Goal: Transaction & Acquisition: Book appointment/travel/reservation

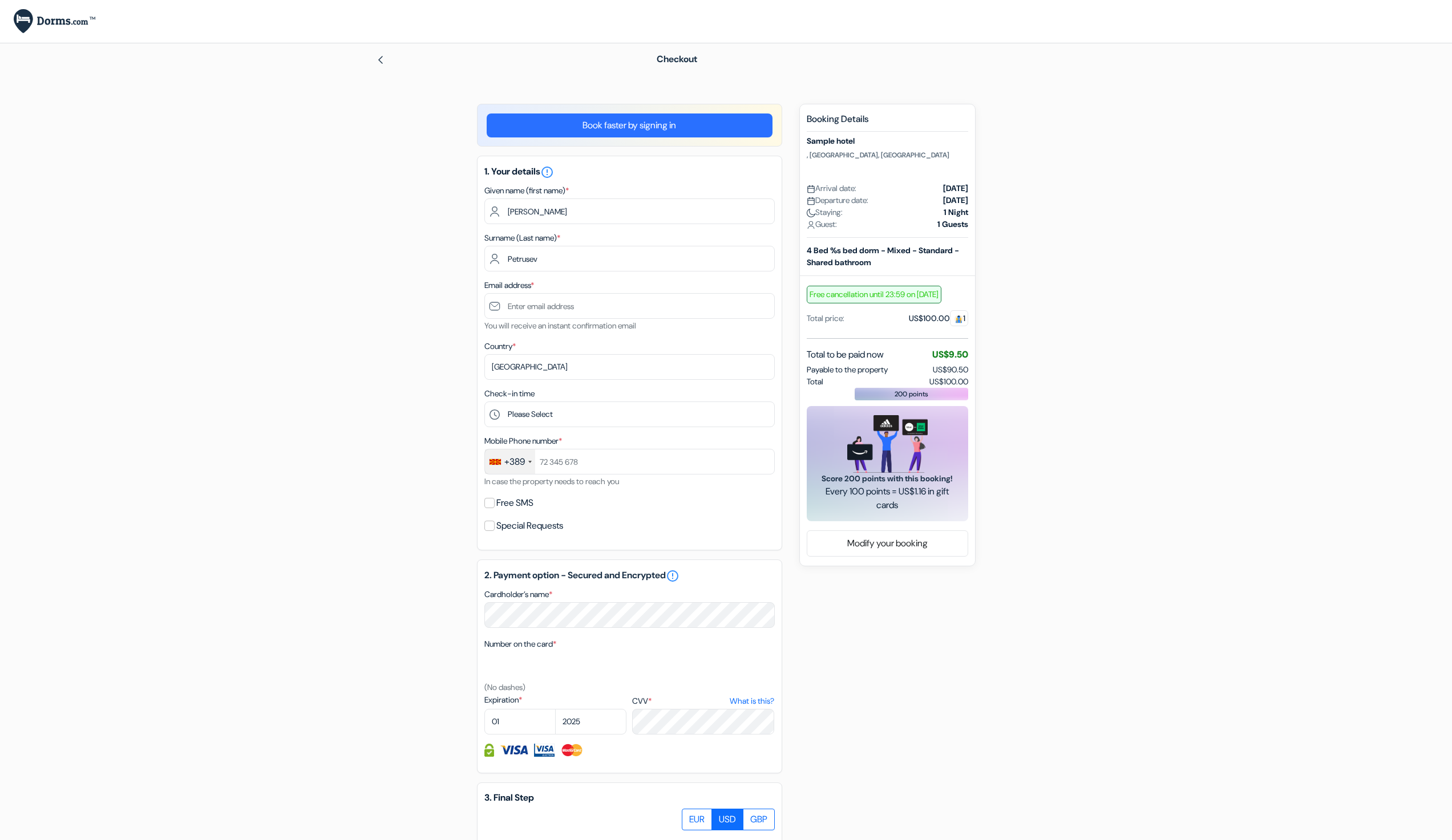
click at [230, 563] on form "Checkout add_box Sample hotel , San Diego, USA Property Details X Sample hotel …" at bounding box center [726, 526] width 1452 height 966
click at [1166, 628] on form "Checkout add_box Sample hotel , San Diego, USA Property Details X Sample hotel …" at bounding box center [726, 526] width 1452 height 966
click at [568, 279] on div "Email address * You will receive an instant confirmation email" at bounding box center [630, 306] width 291 height 54
click at [552, 304] on input "text" at bounding box center [630, 306] width 291 height 26
type input "philipp@dorms.com"
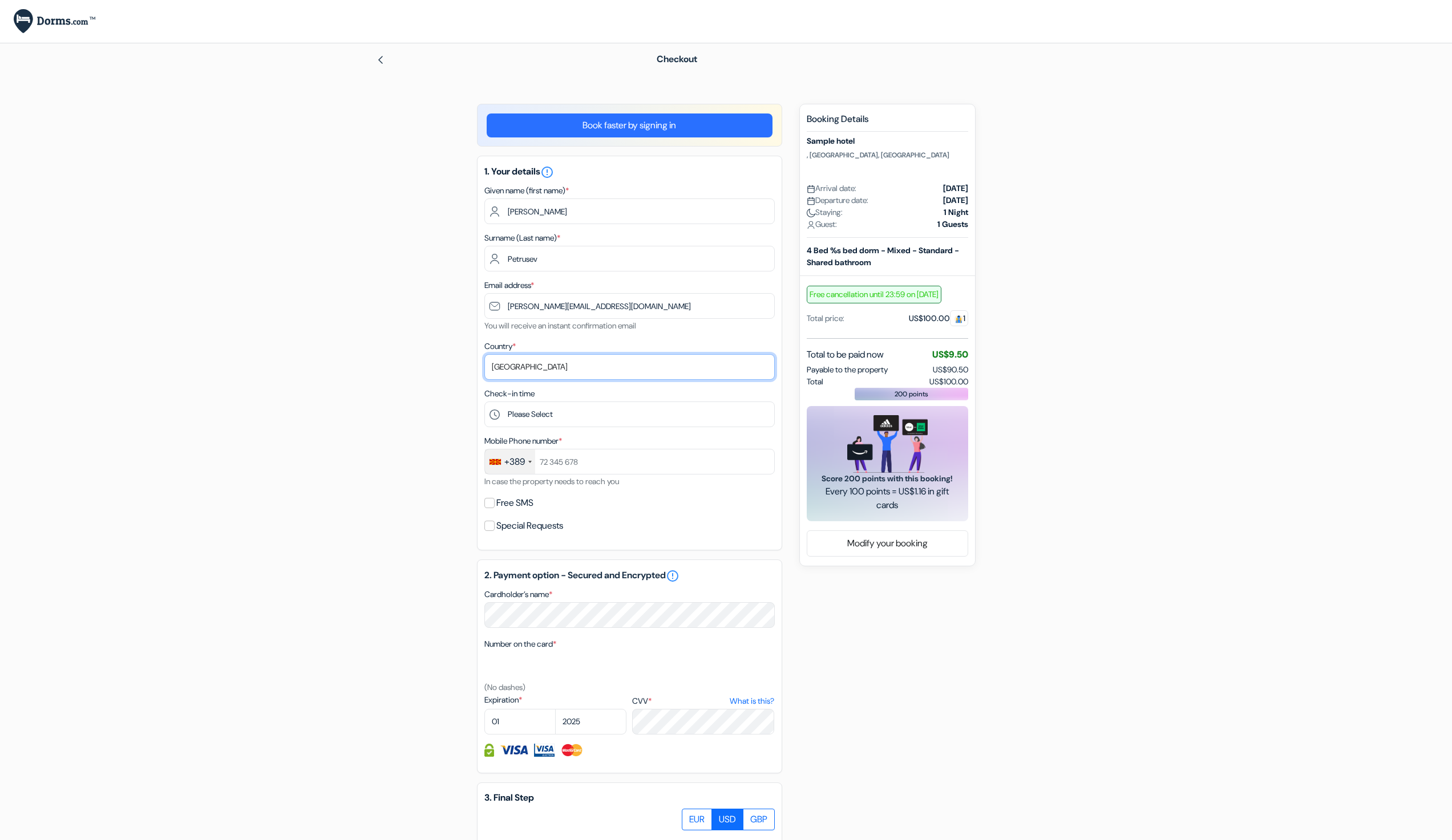
click at [544, 363] on select "Select country Abkhazia Afghanistan Albania Algeria American Samoa Andorra Ango…" at bounding box center [630, 367] width 291 height 26
select select "251"
click at [485, 354] on select "Select country Abkhazia Afghanistan Albania Algeria American Samoa Andorra Ango…" at bounding box center [630, 367] width 291 height 26
select select "8"
click at [485, 401] on select "Please Select 1:00 2:00 3:00 4:00 5:00 6:00 7:00 8:00 9:00 10:00 11:00 12:00 13…" at bounding box center [630, 414] width 291 height 26
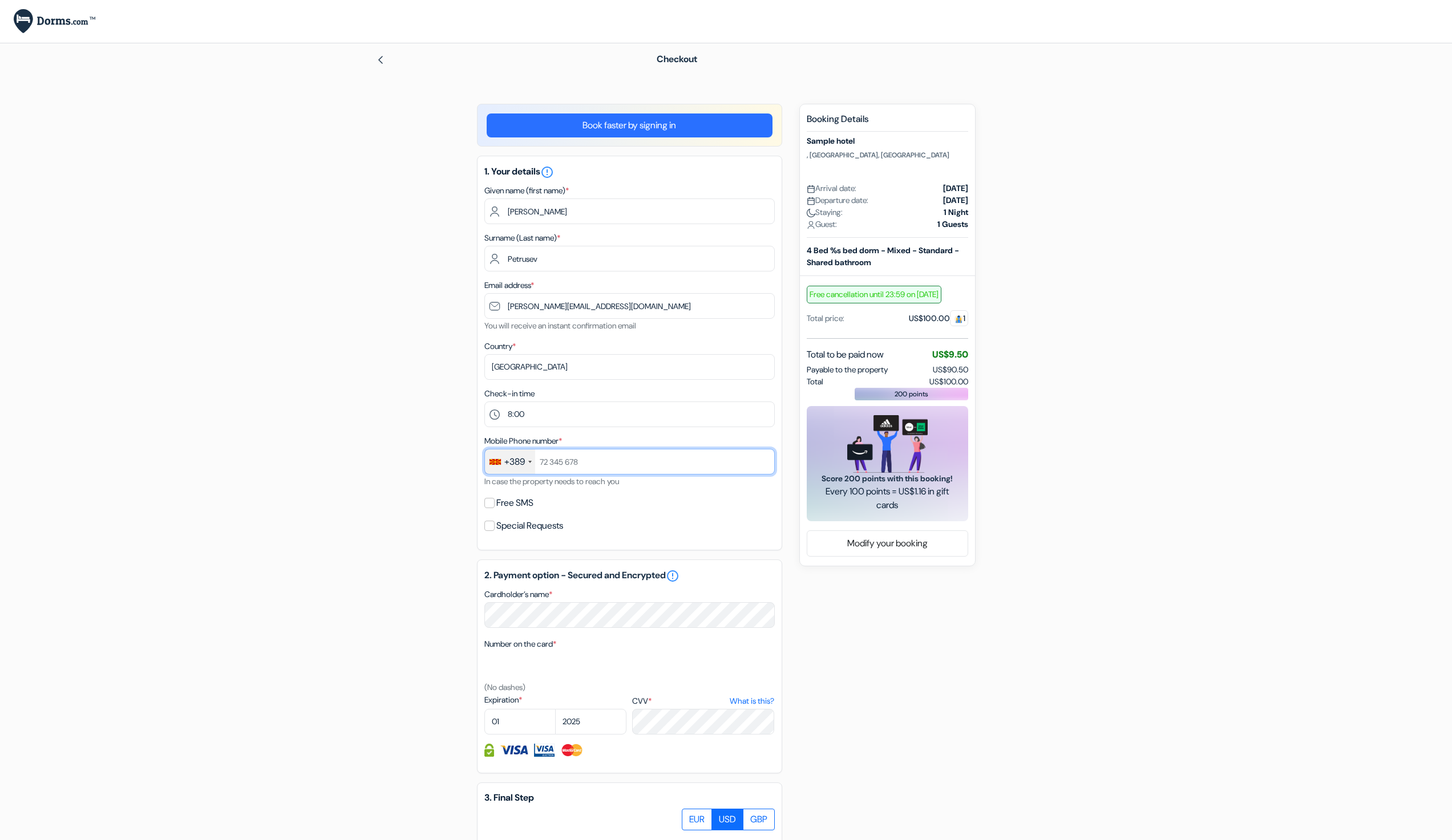
click at [566, 461] on input "text" at bounding box center [630, 462] width 291 height 26
type input "77123123"
select select "2029"
click at [555, 709] on select "2025 2026 2027 2028 2029 2030 2031 2032 2033 2034 2035 2036 2037 2038 2039 2040…" at bounding box center [590, 721] width 71 height 26
select select "10"
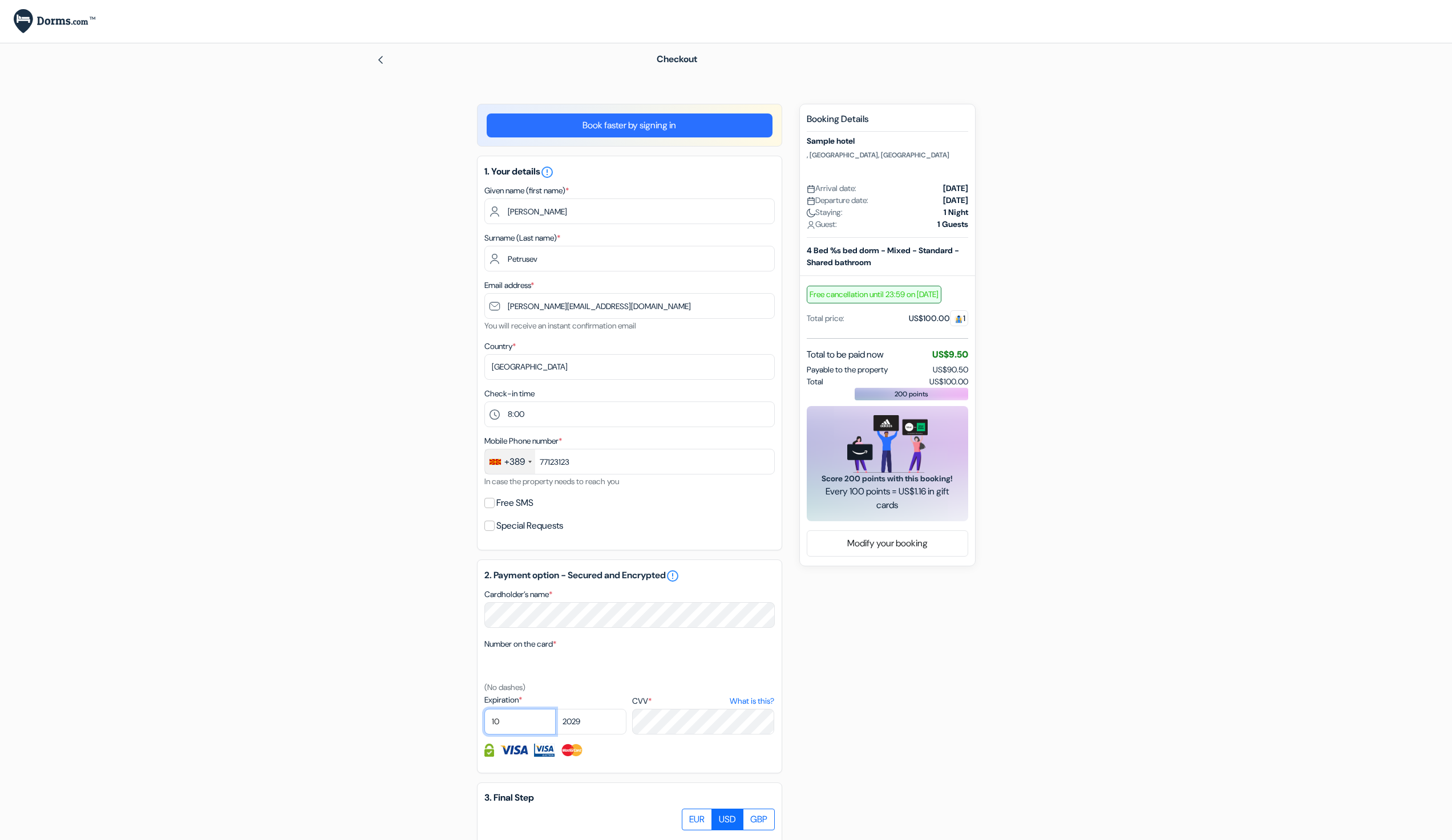
click at [485, 709] on select "01 02 03 04 05 06 07 08 09 10 11 12" at bounding box center [520, 721] width 71 height 26
click at [465, 679] on div "add_box [GEOGRAPHIC_DATA] , [GEOGRAPHIC_DATA], [GEOGRAPHIC_DATA] Property Detai…" at bounding box center [726, 570] width 753 height 934
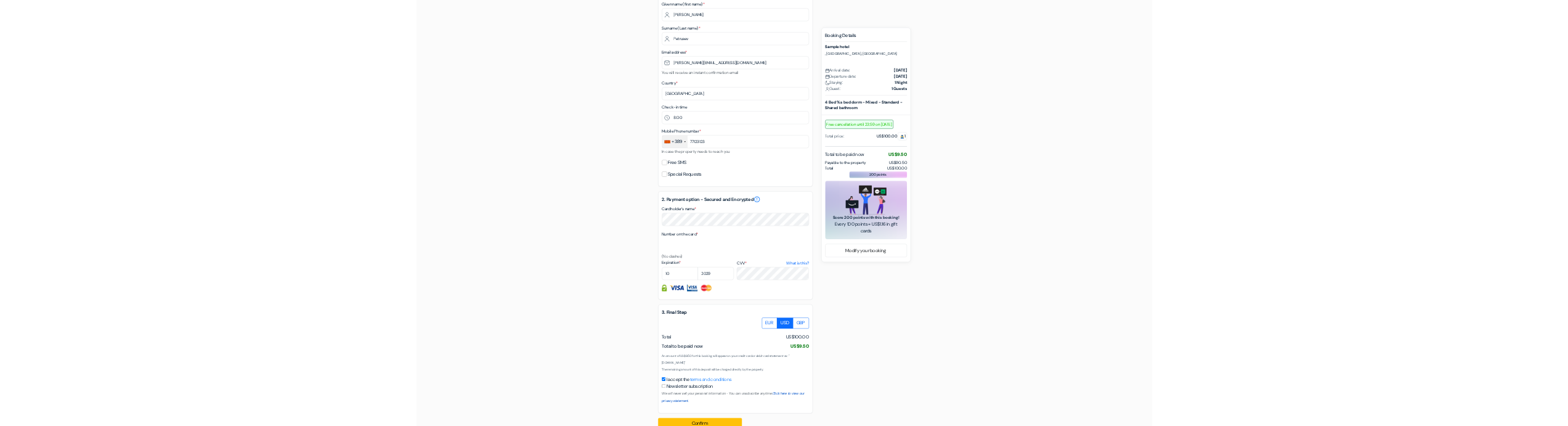
scroll to position [225, 0]
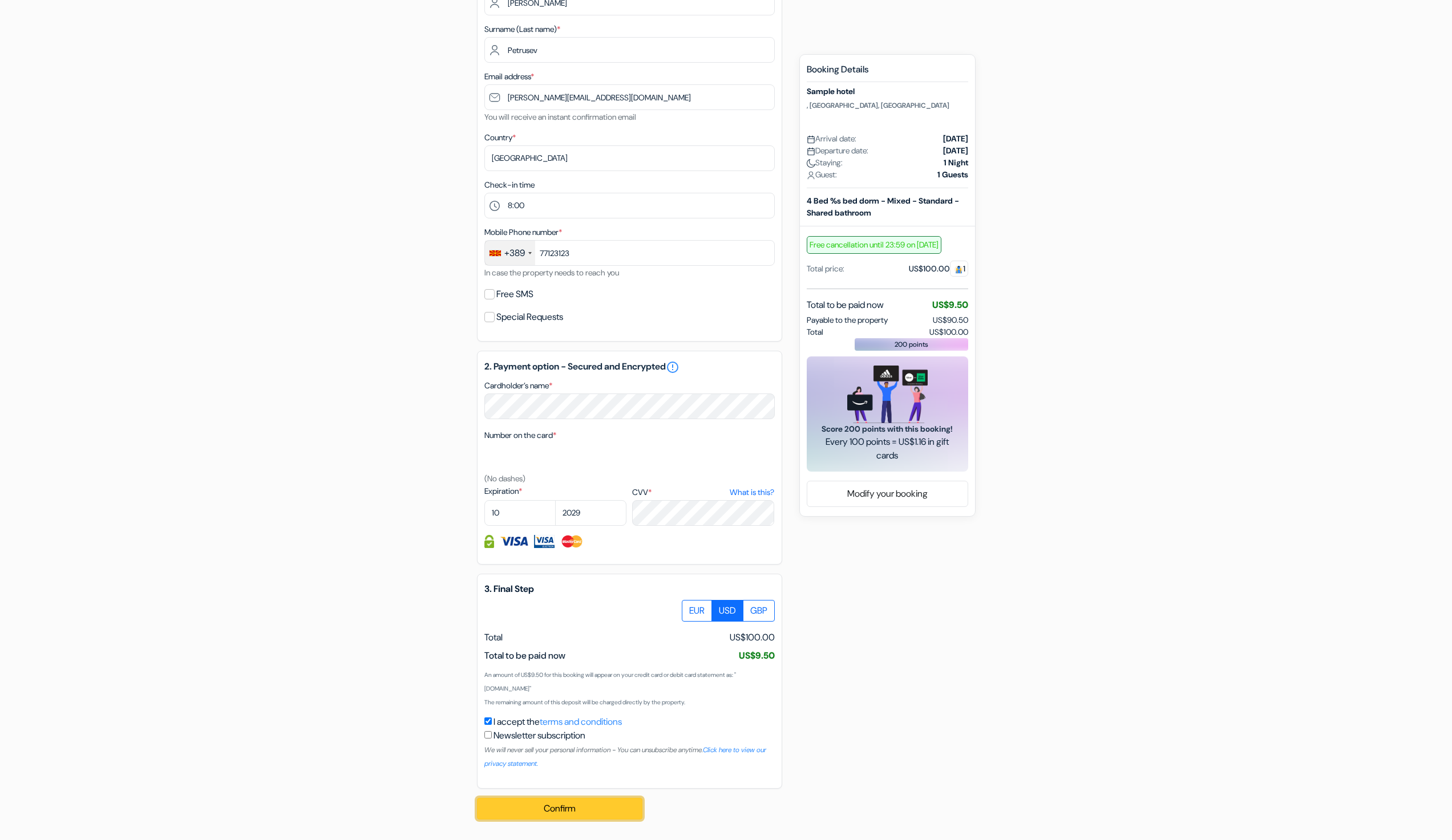
click at [607, 813] on button "Confirm Loading..." at bounding box center [559, 809] width 165 height 22
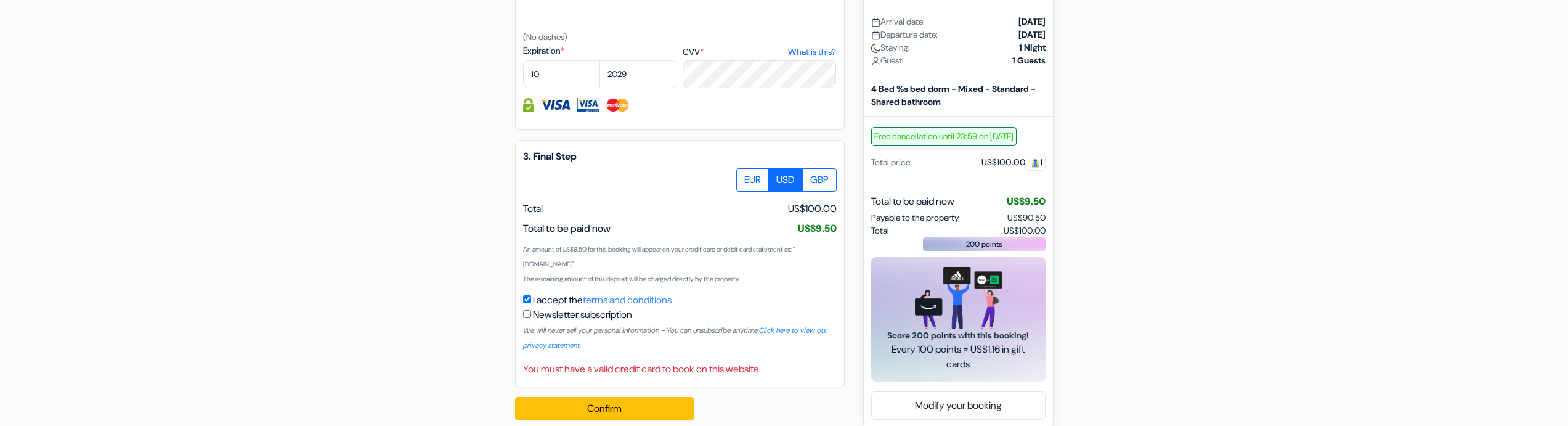
scroll to position [723, 0]
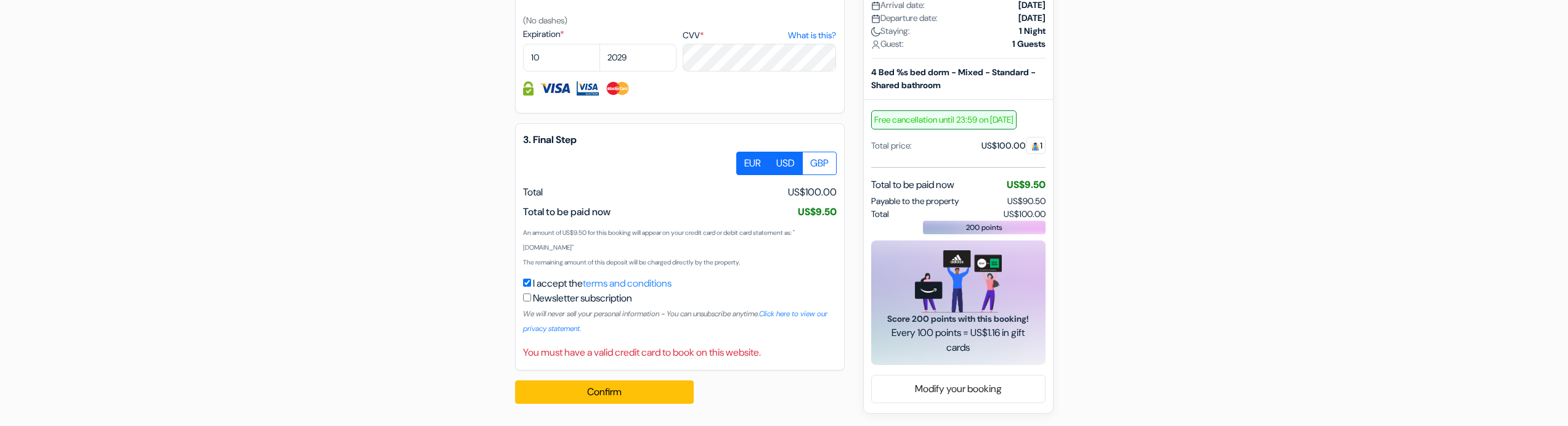
click at [746, 168] on label "EUR" at bounding box center [753, 163] width 33 height 23
click at [745, 159] on input "EUR" at bounding box center [740, 155] width 8 height 8
radio input "true"
click at [630, 392] on button "Confirm Loading..." at bounding box center [604, 392] width 178 height 23
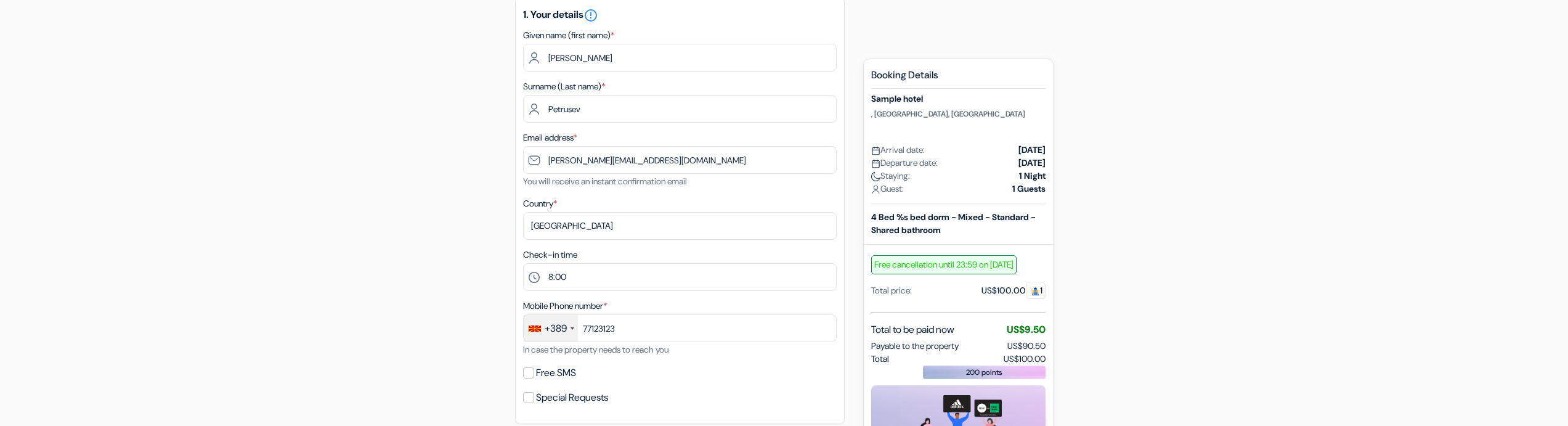
scroll to position [57, 0]
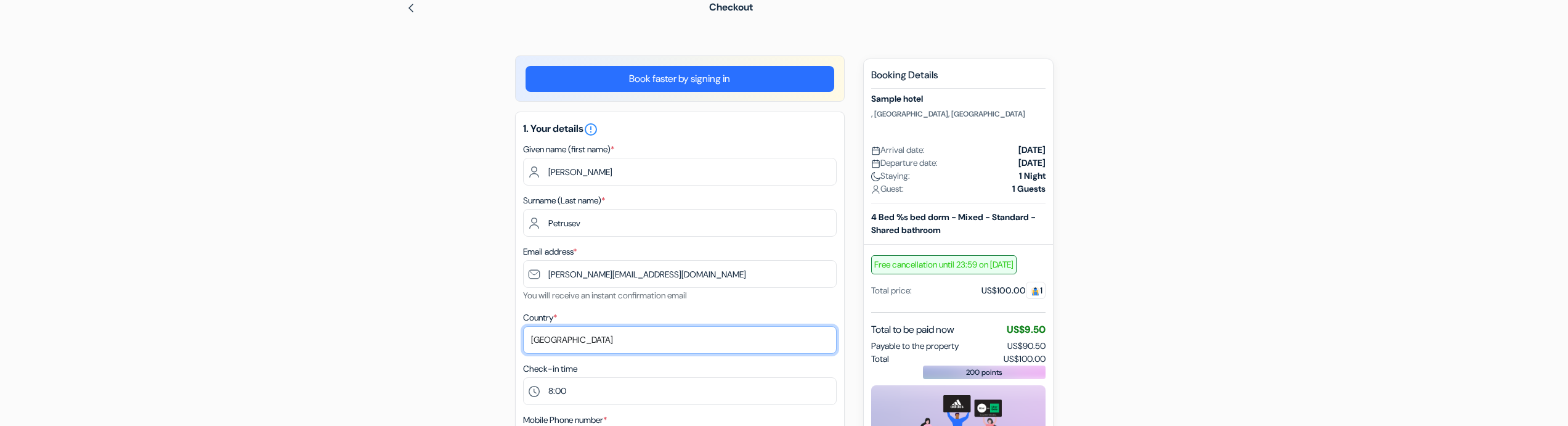
select select "236"
click at [523, 326] on select "Select country [GEOGRAPHIC_DATA] [GEOGRAPHIC_DATA] [GEOGRAPHIC_DATA] [GEOGRAPHI…" at bounding box center [680, 340] width 314 height 28
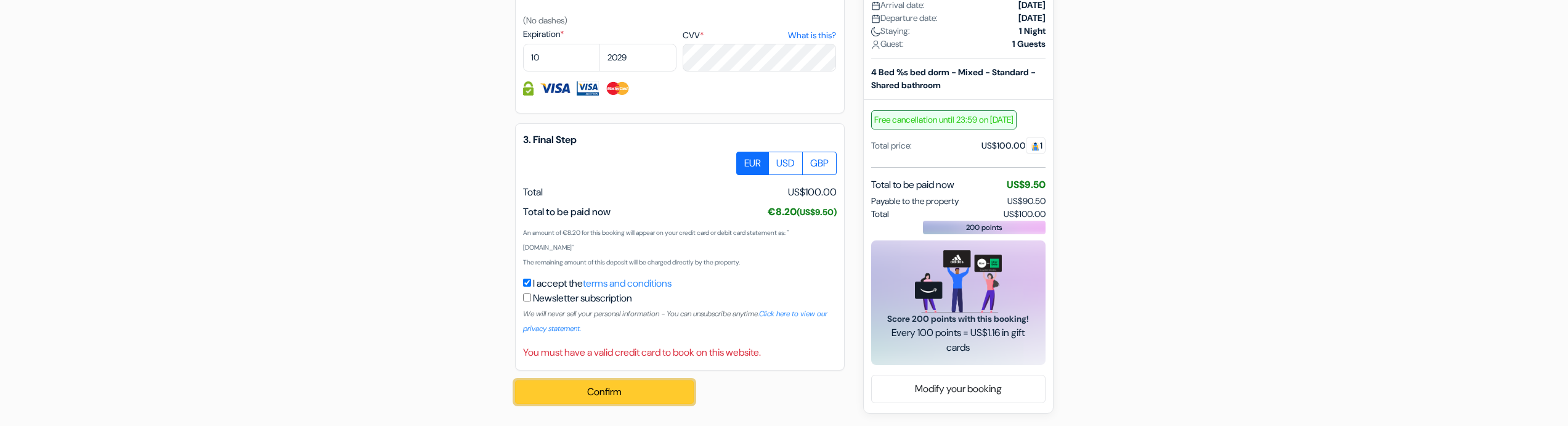
click at [677, 403] on button "Confirm Loading..." at bounding box center [604, 392] width 178 height 23
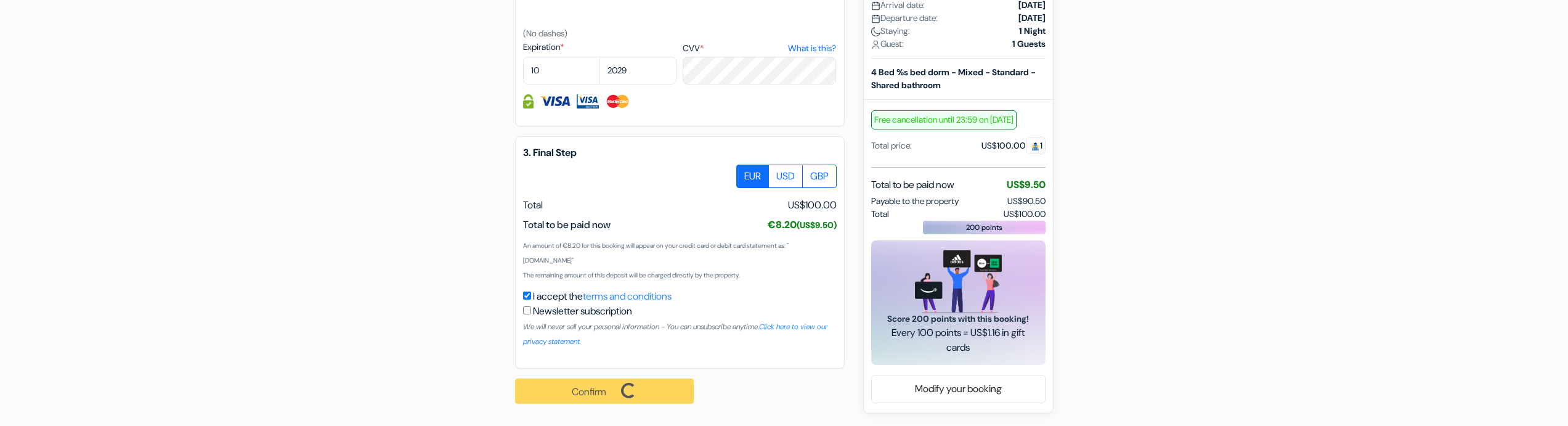
scroll to position [723, 0]
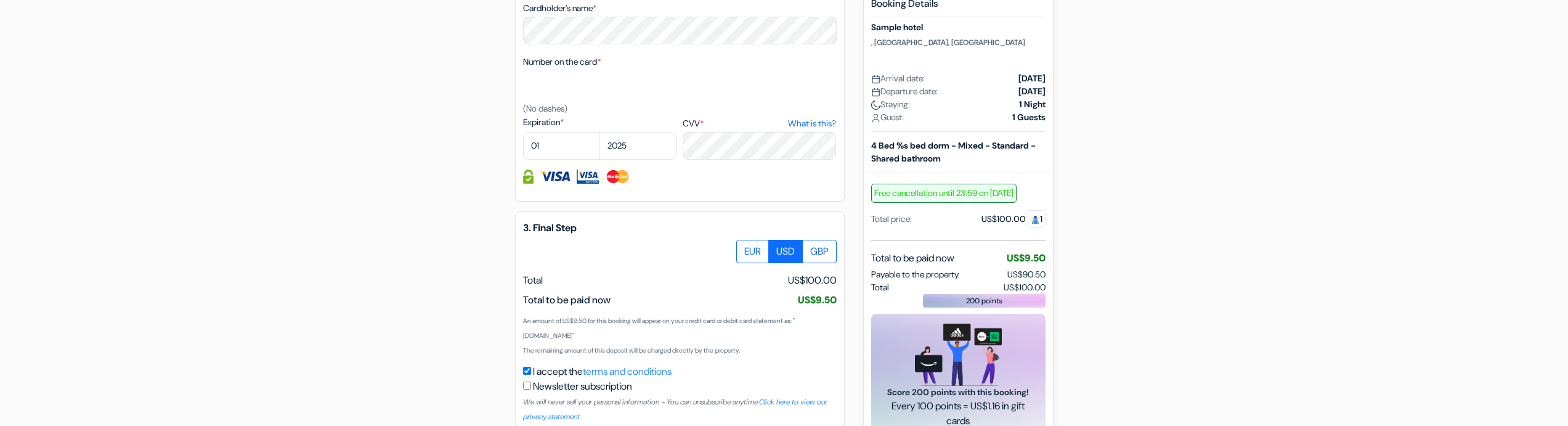
scroll to position [708, 0]
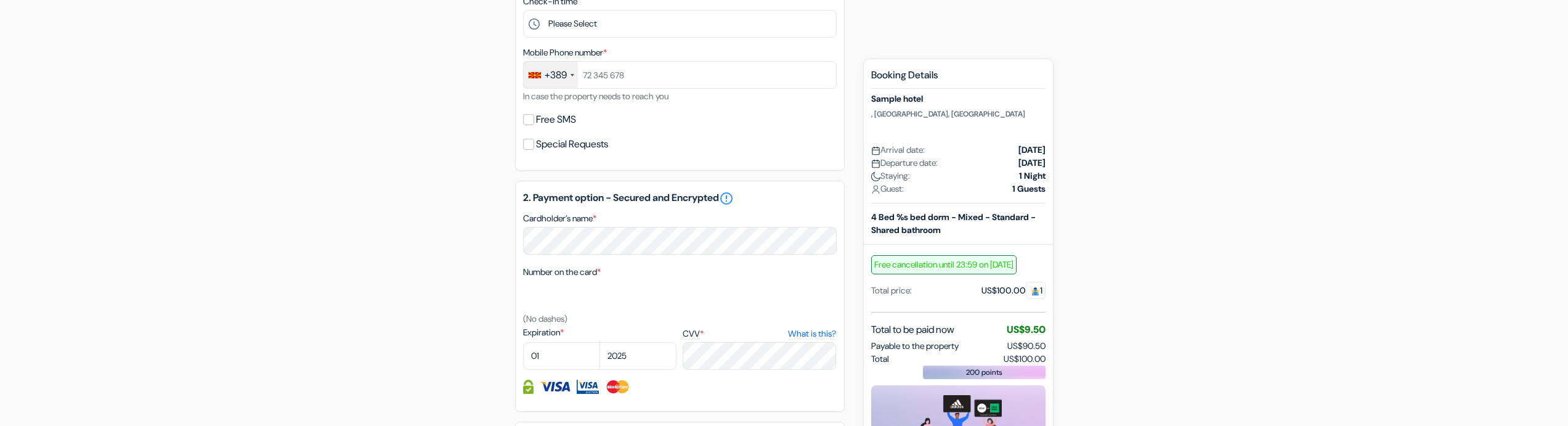
scroll to position [338, 0]
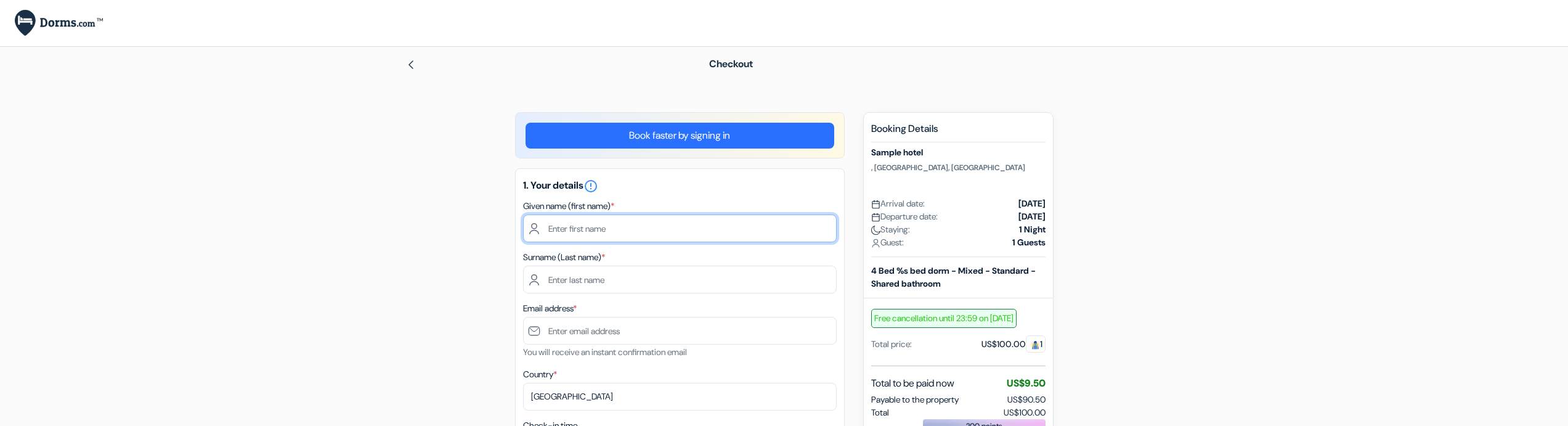
click at [624, 227] on input "text" at bounding box center [680, 228] width 314 height 28
type input "[PERSON_NAME]"
type input "Petrusev"
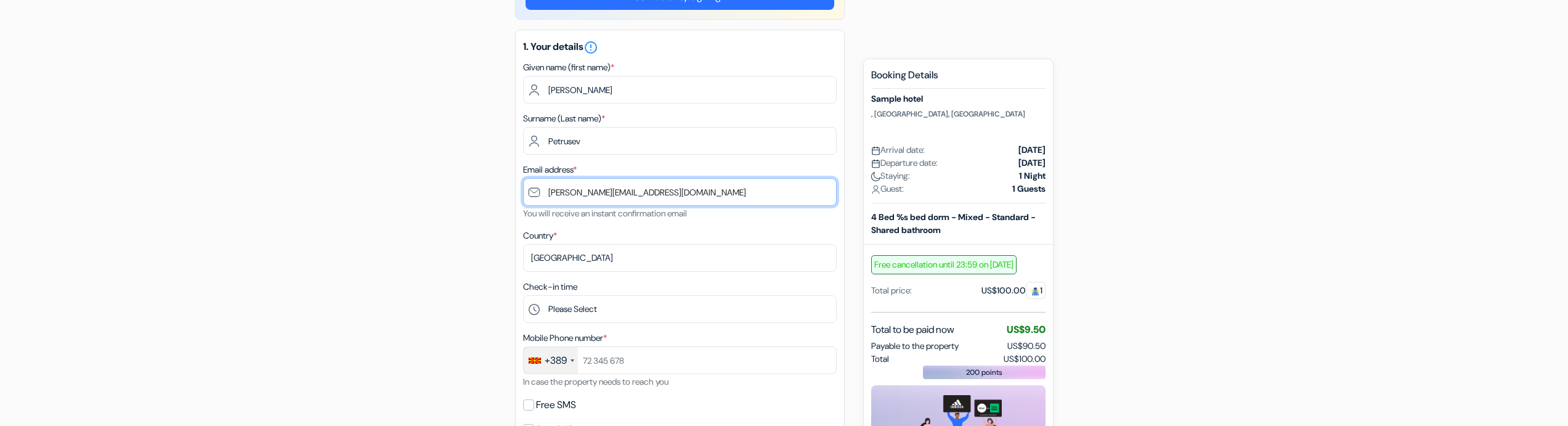
scroll to position [148, 0]
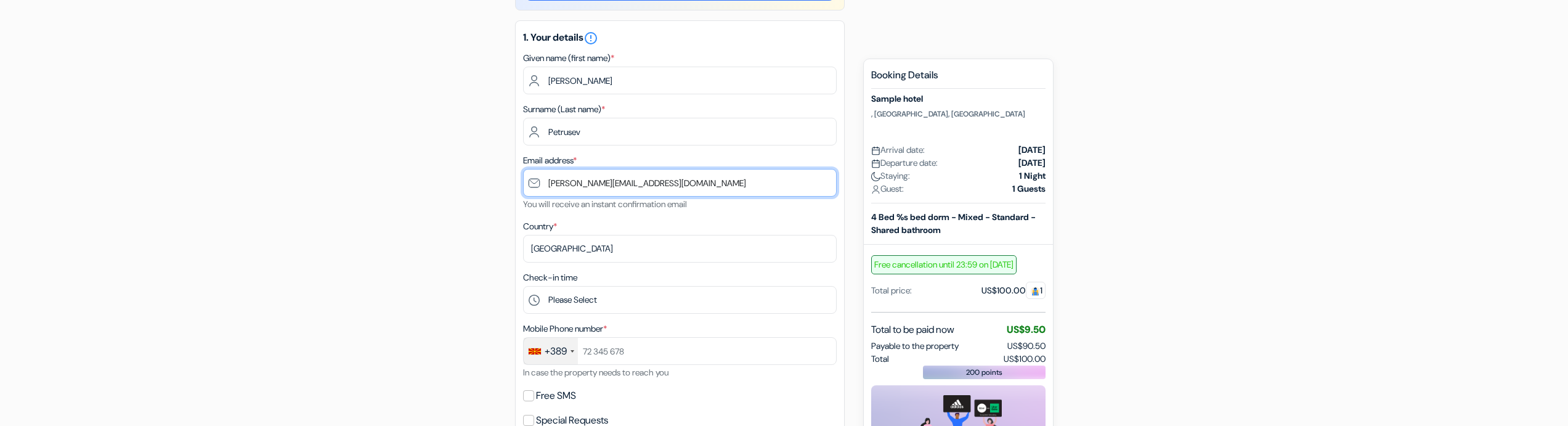
type input "philipp@dorms.com"
click at [593, 318] on div "1. Your details error_outline Given name (first name) * Filip Surname (Last nam…" at bounding box center [679, 234] width 329 height 427
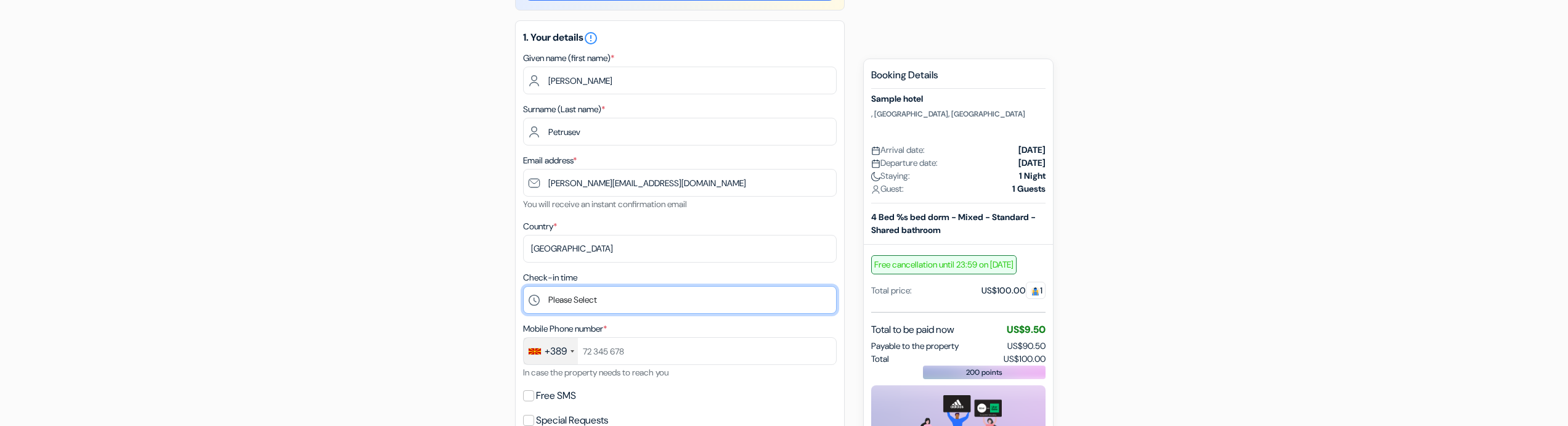
select select "3"
click at [523, 286] on select "Please Select 1:00 2:00 3:00 4:00 5:00 6:00 7:00 8:00 9:00 10:00 11:00 12:00 13…" at bounding box center [680, 300] width 314 height 28
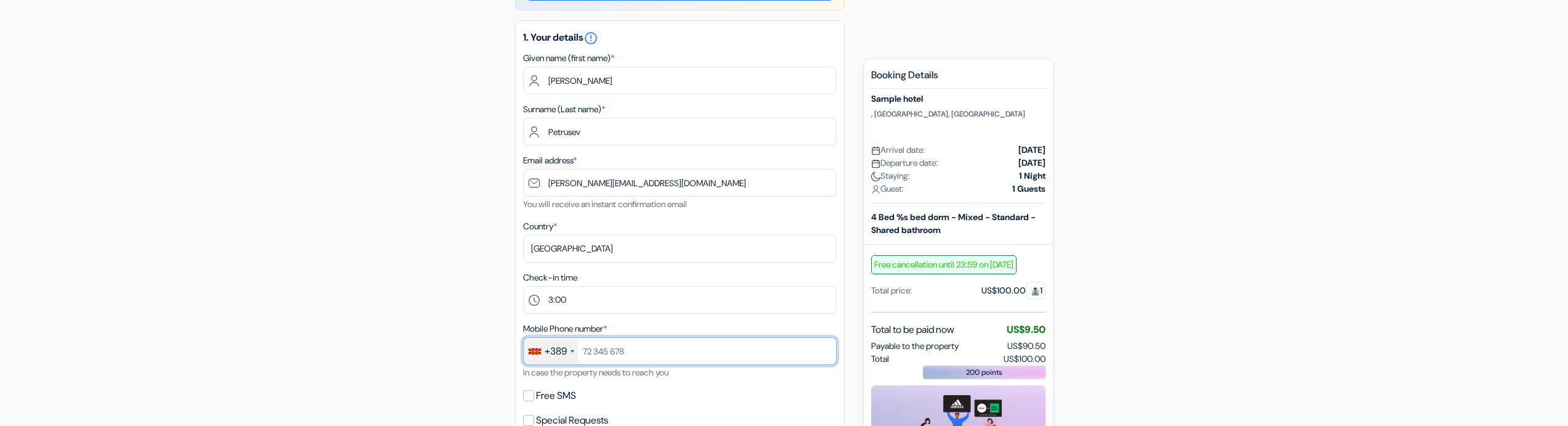
click at [621, 342] on input "text" at bounding box center [680, 351] width 314 height 28
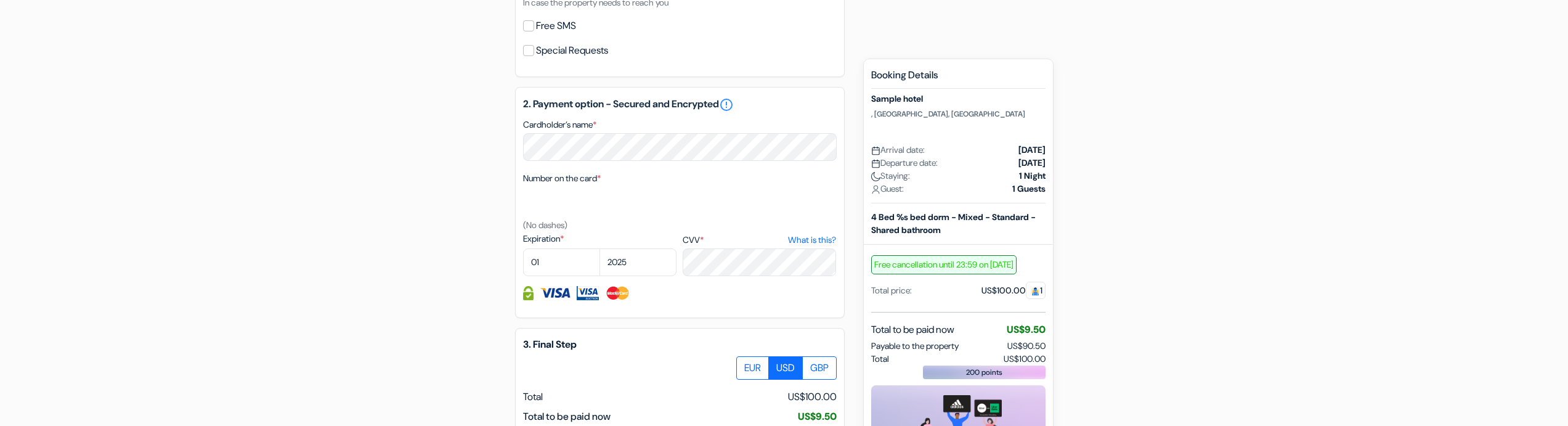
type input "77123123"
click at [614, 163] on div "2. Payment option - Secured and Encrypted error_outline Cardholder’s name * Num…" at bounding box center [679, 203] width 329 height 231
select select "2029"
click at [599, 249] on select "2025 2026 2027 2028 2029 2030 2031 2032 2033 2034 2035 2036 2037 2038 2039 2040…" at bounding box center [637, 262] width 77 height 28
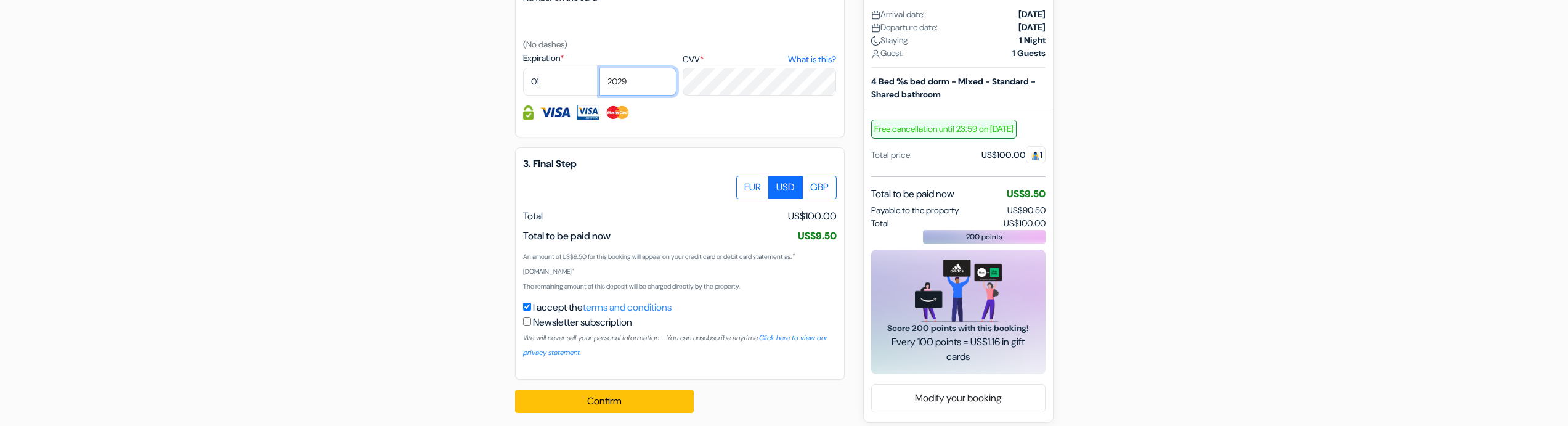
scroll to position [708, 0]
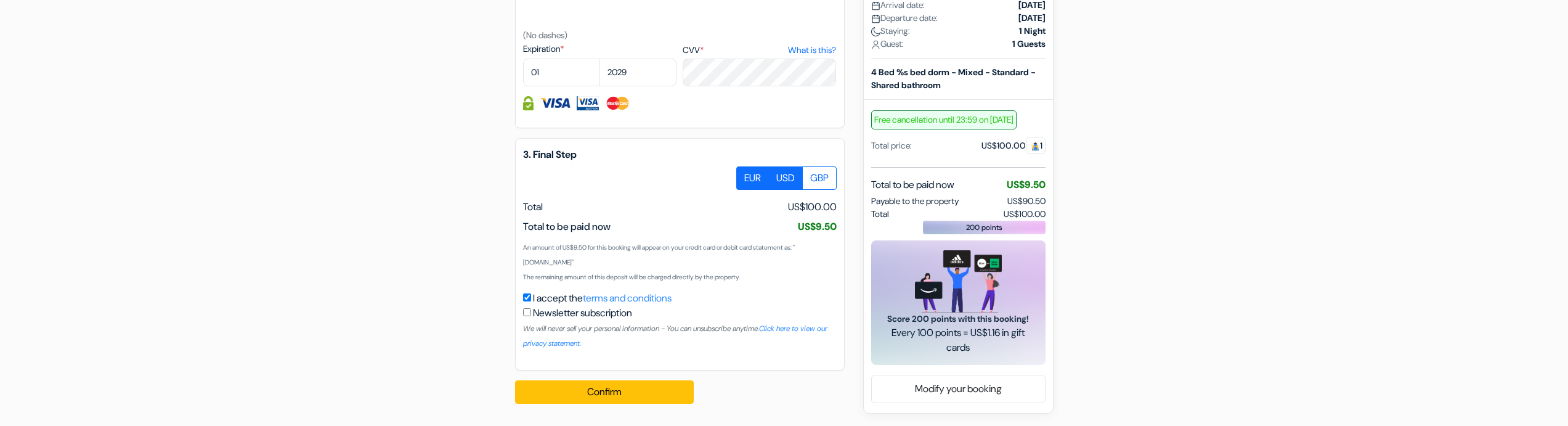
click at [751, 180] on label "EUR" at bounding box center [753, 178] width 33 height 23
click at [745, 174] on input "EUR" at bounding box center [740, 170] width 8 height 8
radio input "true"
click at [666, 398] on button "Confirm Loading..." at bounding box center [604, 392] width 178 height 23
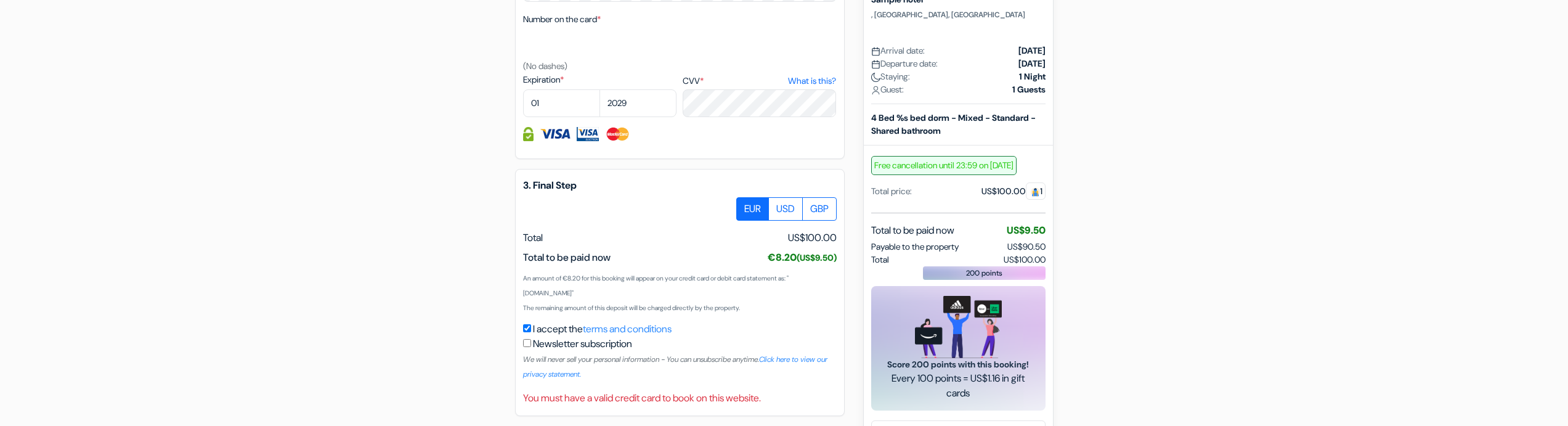
scroll to position [710, 0]
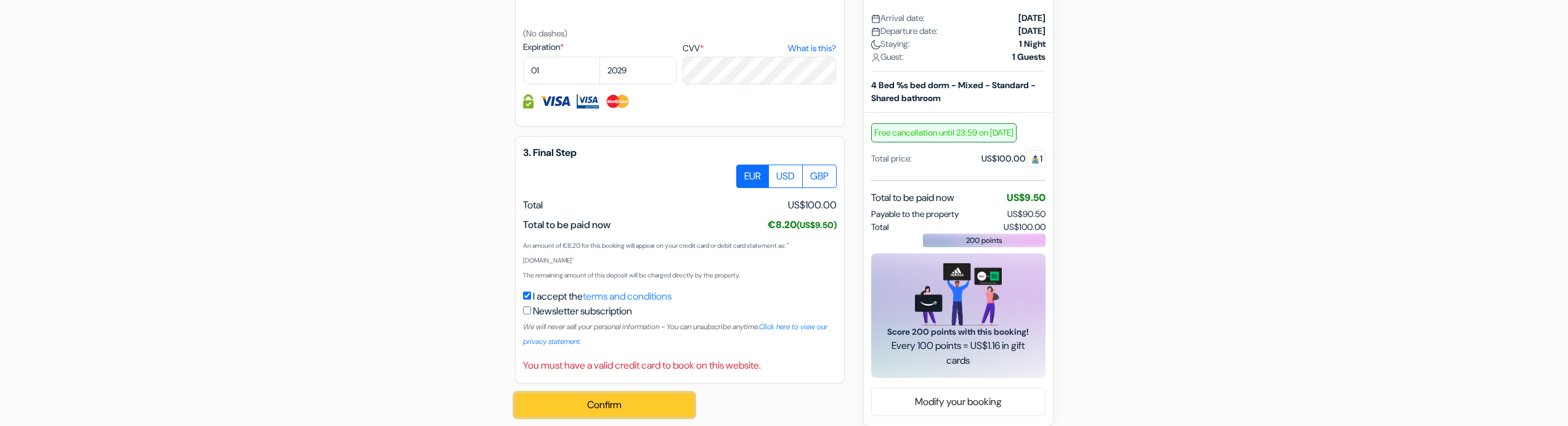
click at [630, 410] on button "Confirm Loading..." at bounding box center [604, 405] width 178 height 23
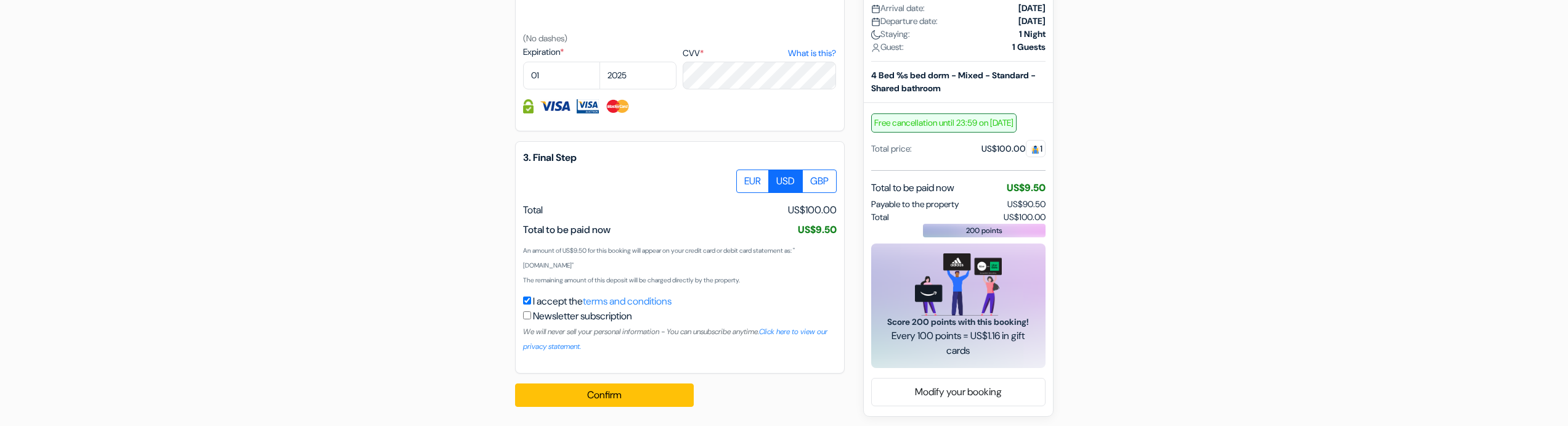
scroll to position [708, 0]
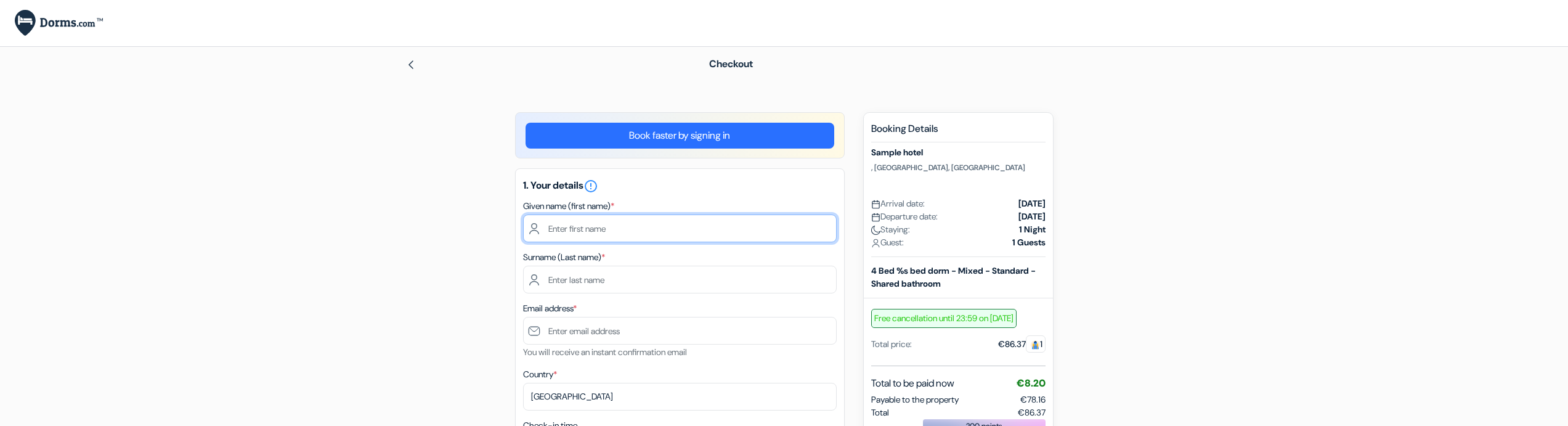
drag, startPoint x: 593, startPoint y: 232, endPoint x: 595, endPoint y: 240, distance: 8.2
click at [593, 232] on input "text" at bounding box center [680, 228] width 314 height 28
type input "[PERSON_NAME]"
type input "Petrusev"
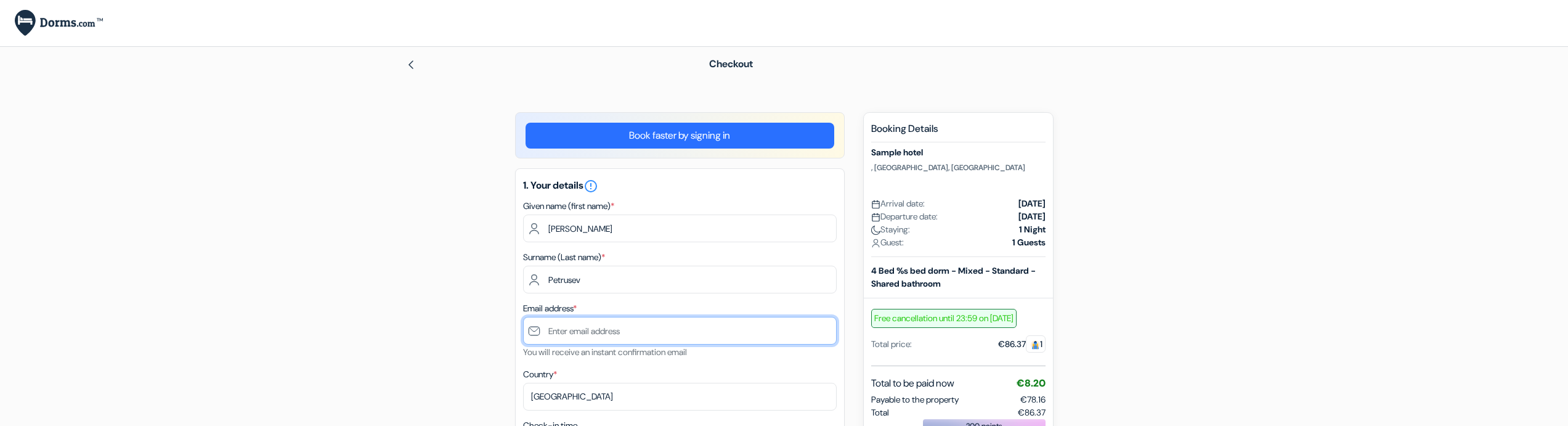
click at [571, 337] on input "text" at bounding box center [680, 330] width 314 height 28
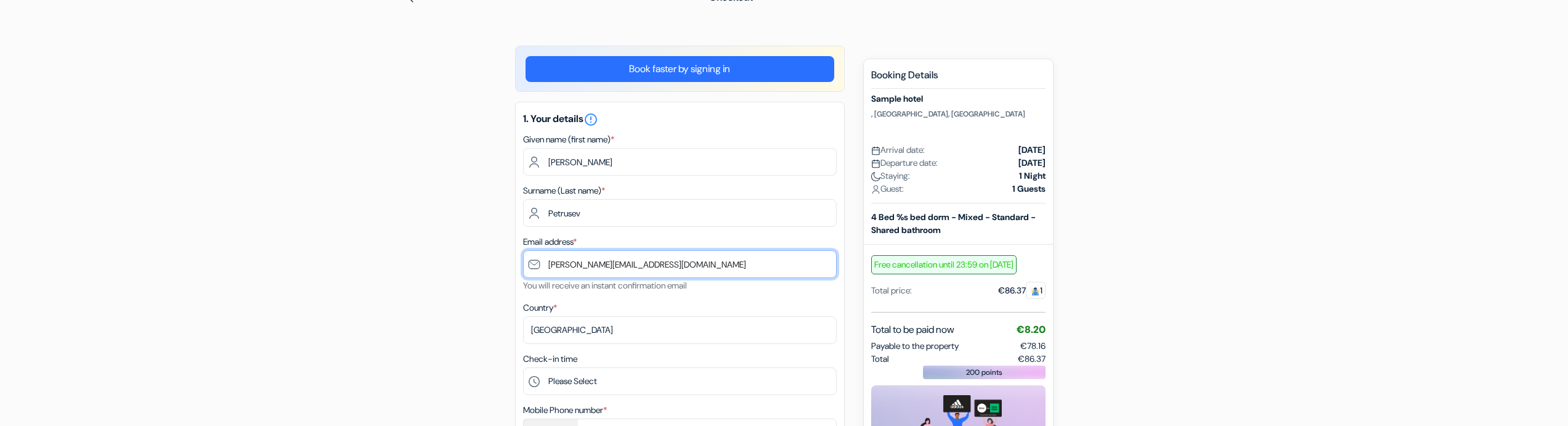
scroll to position [74, 0]
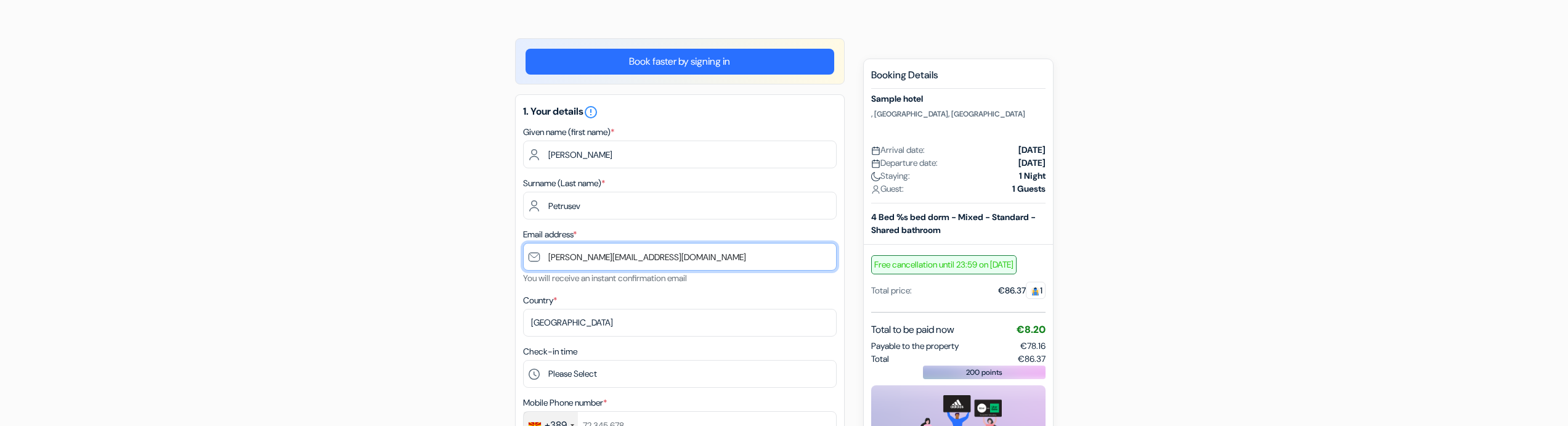
type input "[PERSON_NAME][EMAIL_ADDRESS][DOMAIN_NAME]"
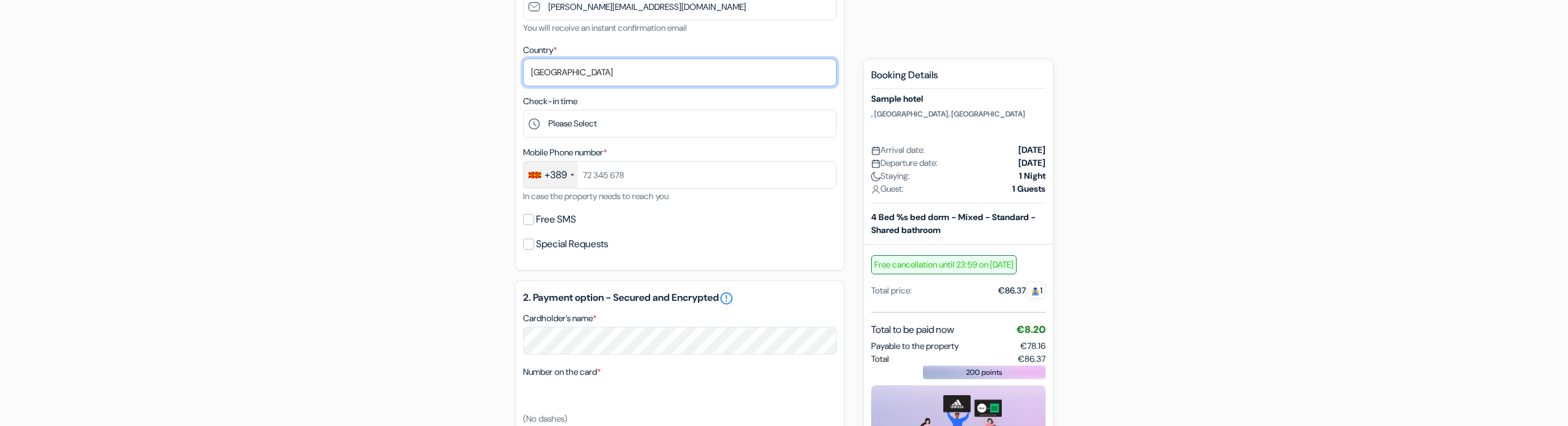
scroll to position [296, 0]
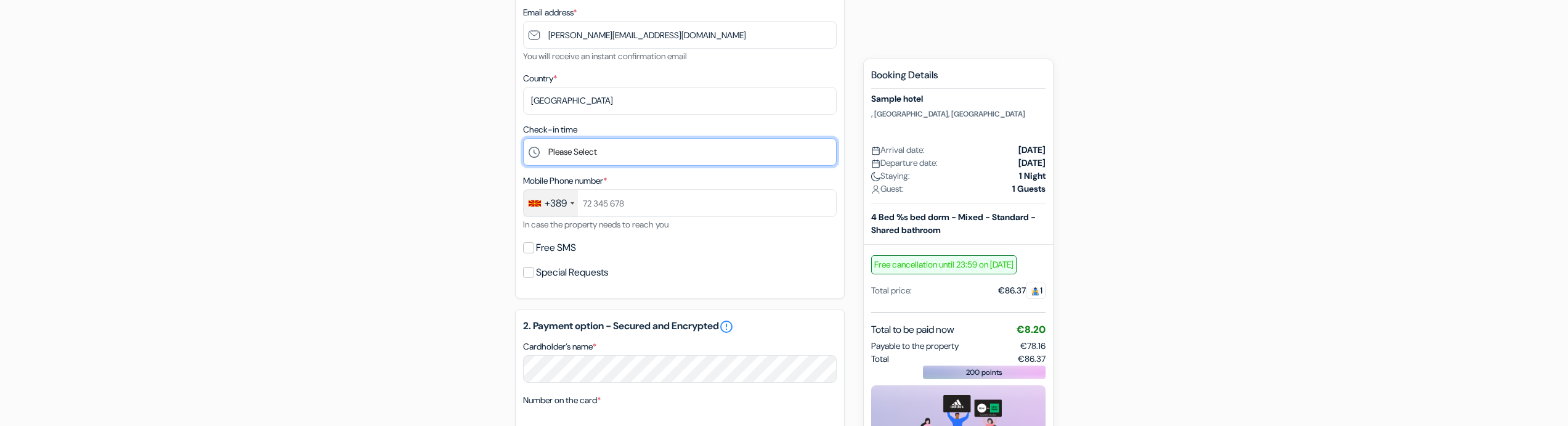
select select "11"
click at [523, 138] on select "Please Select 1:00 2:00 3:00 4:00 5:00 6:00 7:00 8:00 9:00 10:00 11:00 12:00 13…" at bounding box center [680, 152] width 314 height 28
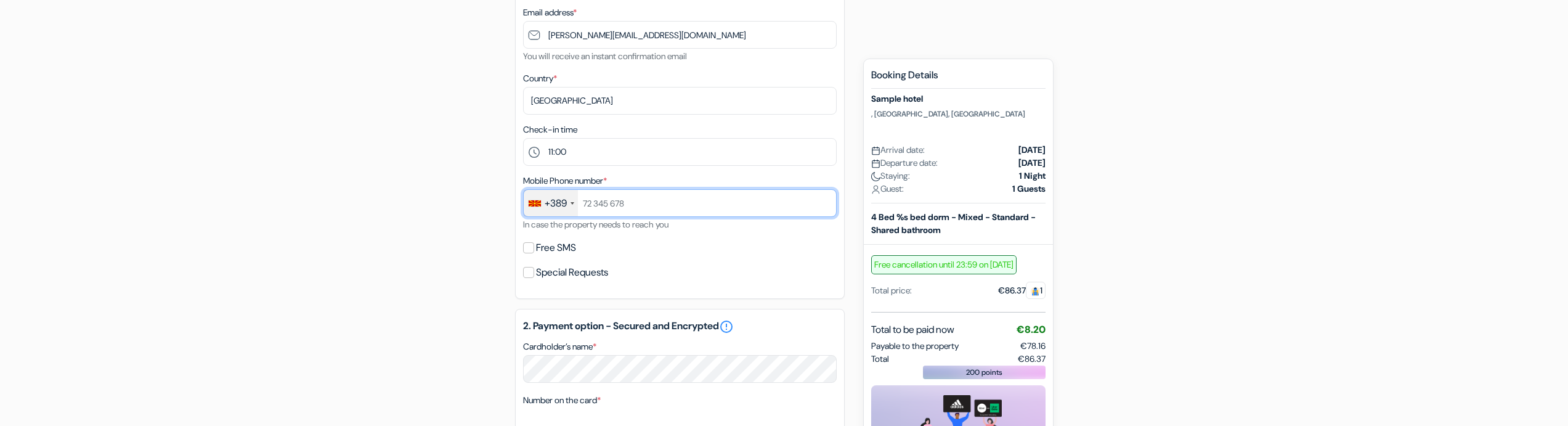
click at [624, 200] on input "text" at bounding box center [680, 203] width 314 height 28
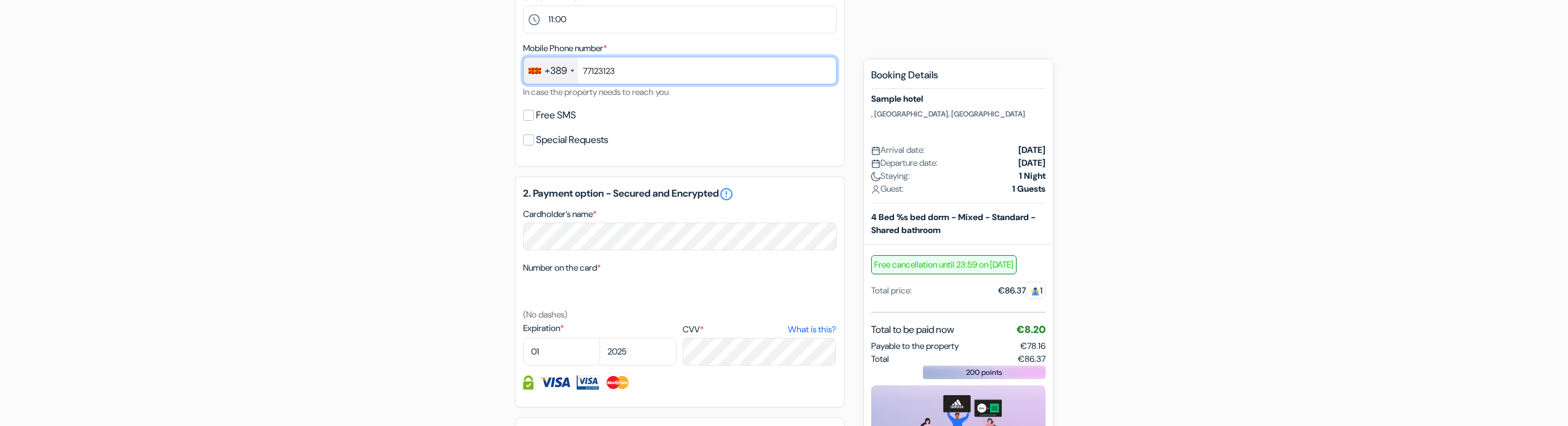
scroll to position [444, 0]
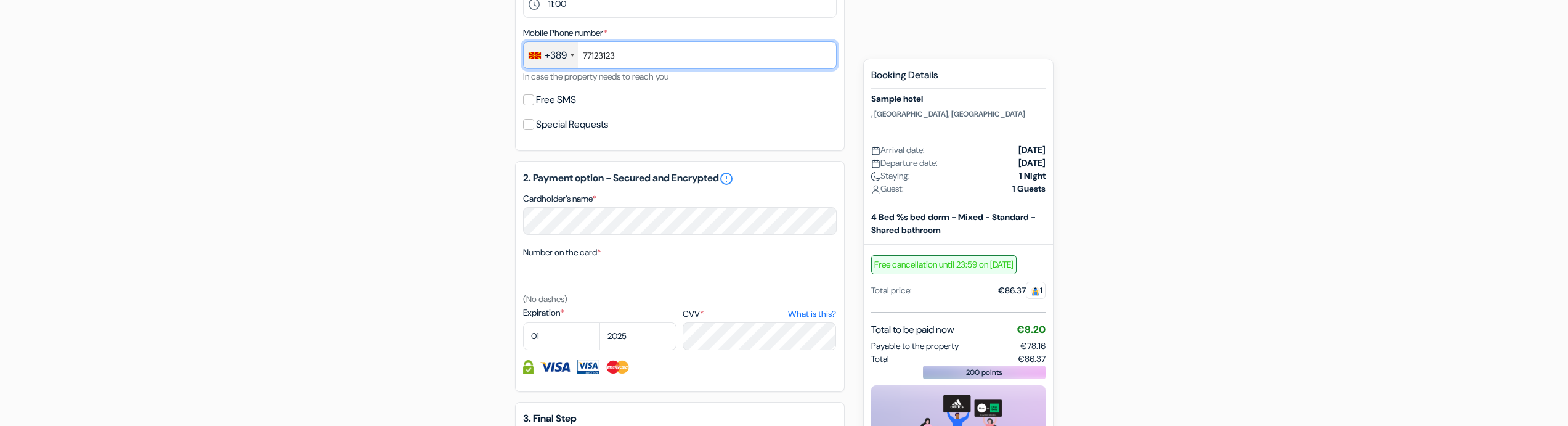
type input "77123123"
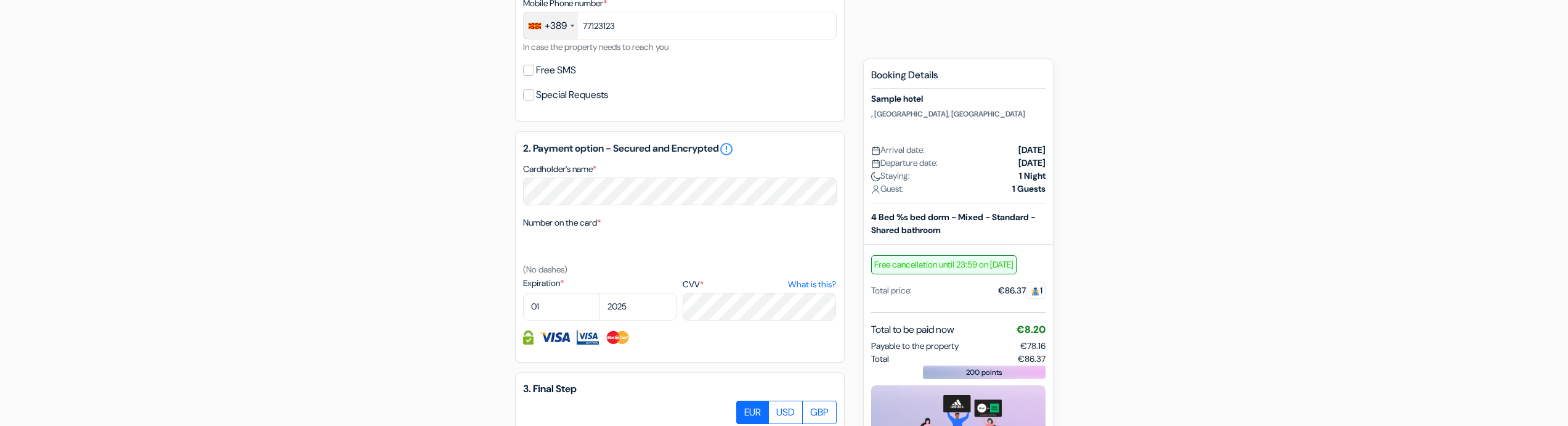
scroll to position [518, 0]
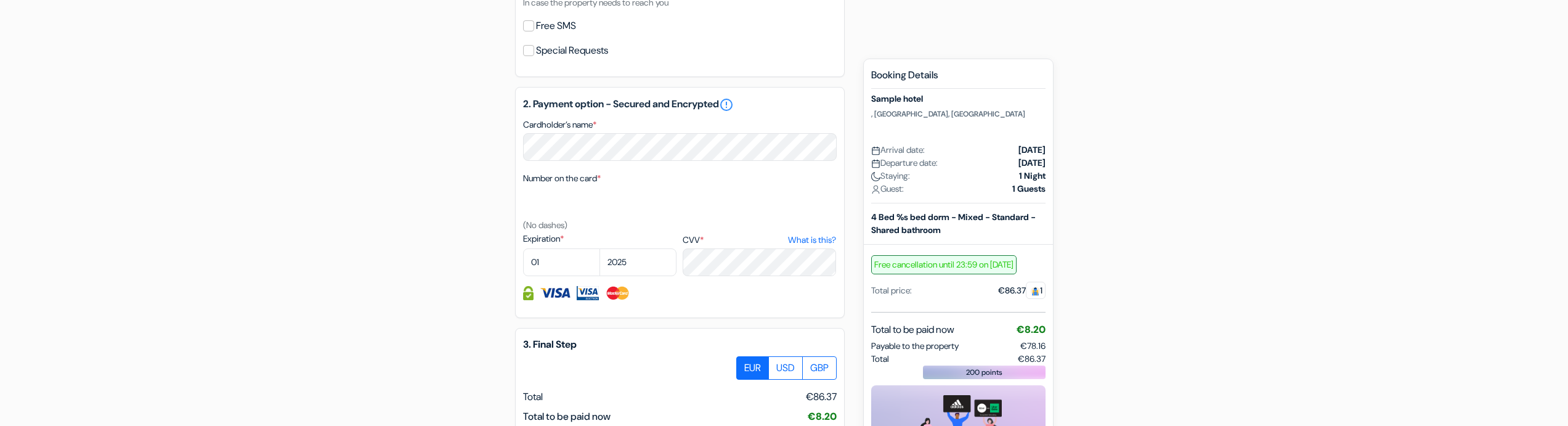
click at [678, 266] on div "Expiration * 01 02 03 04 05 06 07 08 09 10 [DATE] 2026 2027 2028 2029 2030" at bounding box center [680, 254] width 314 height 44
click at [654, 264] on select "2025 2026 2027 2028 2029 2030 2031 2032 2033 2034 2035 2036 2037 2038 2039 2040…" at bounding box center [637, 262] width 77 height 28
select select "2028"
click at [599, 249] on select "2025 2026 2027 2028 2029 2030 2031 2032 2033 2034 2035 2036 2037 2038 2039 2040…" at bounding box center [637, 262] width 77 height 28
select select "06"
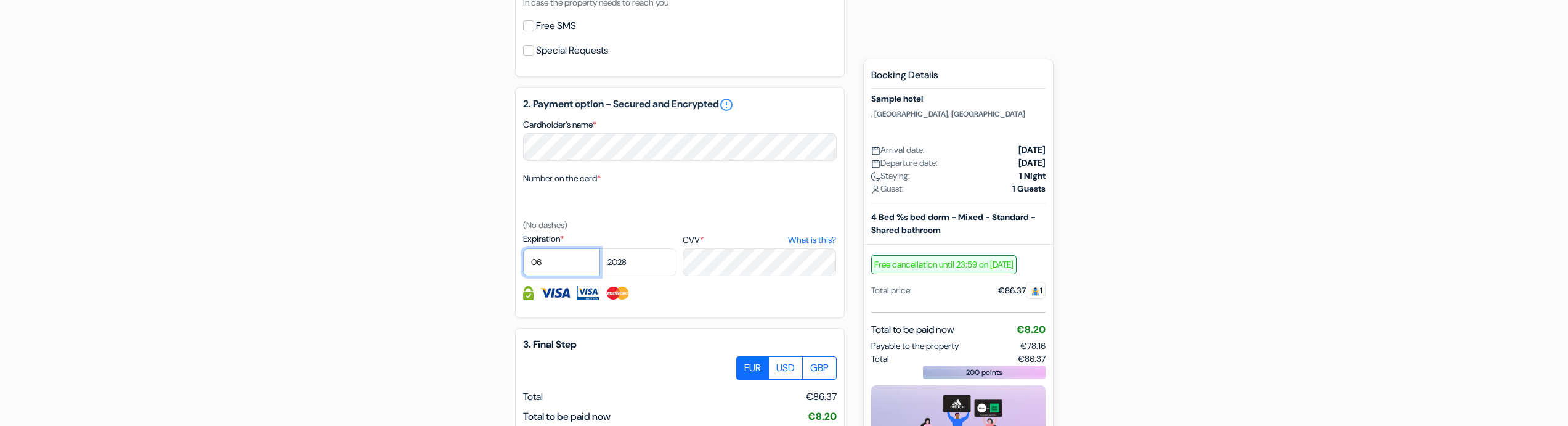
click at [523, 249] on select "01 02 03 04 05 06 07 08 09 10 11 12" at bounding box center [562, 262] width 77 height 28
click at [674, 326] on div "Book faster by signing in 1. Your details error_outline Given name (first name)…" at bounding box center [679, 77] width 329 height 966
drag, startPoint x: 648, startPoint y: 250, endPoint x: 458, endPoint y: 214, distance: 193.4
click at [419, 210] on div "add_box [GEOGRAPHIC_DATA] , [GEOGRAPHIC_DATA], [GEOGRAPHIC_DATA] Property Detai…" at bounding box center [784, 99] width 813 height 1009
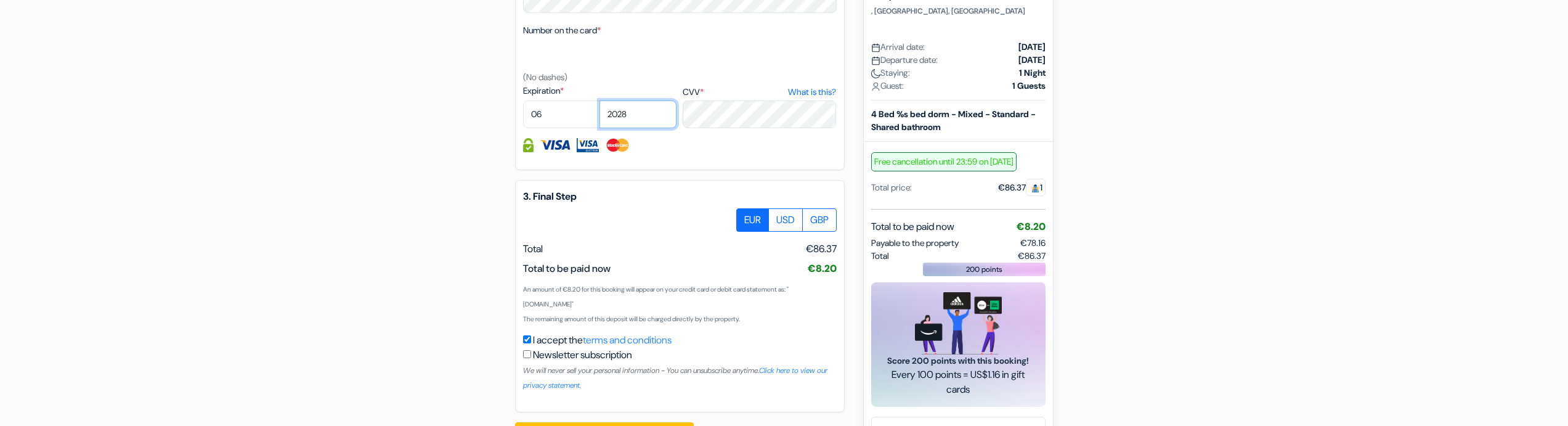
scroll to position [708, 0]
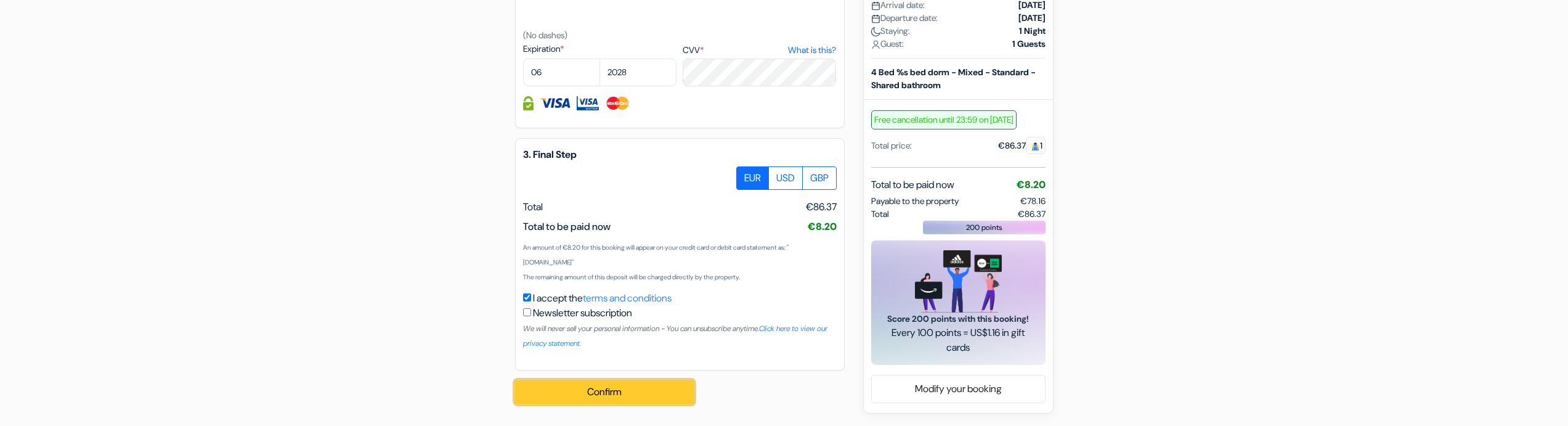
click at [673, 404] on button "Confirm Loading..." at bounding box center [604, 392] width 178 height 23
